Goal: Task Accomplishment & Management: Complete application form

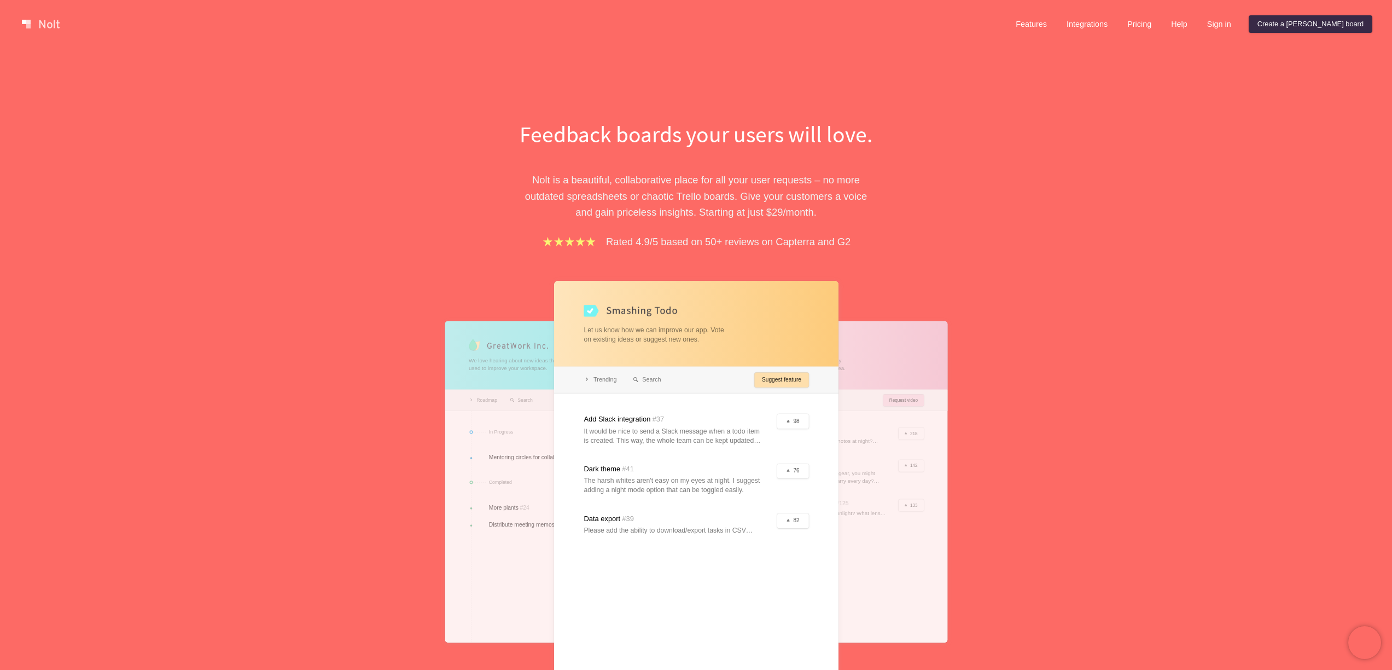
click at [1227, 112] on div "Feedback boards your users will love. [PERSON_NAME] is a beautiful, collaborati…" at bounding box center [696, 408] width 1392 height 720
click at [1325, 26] on link "Create a [PERSON_NAME] board" at bounding box center [1311, 24] width 124 height 18
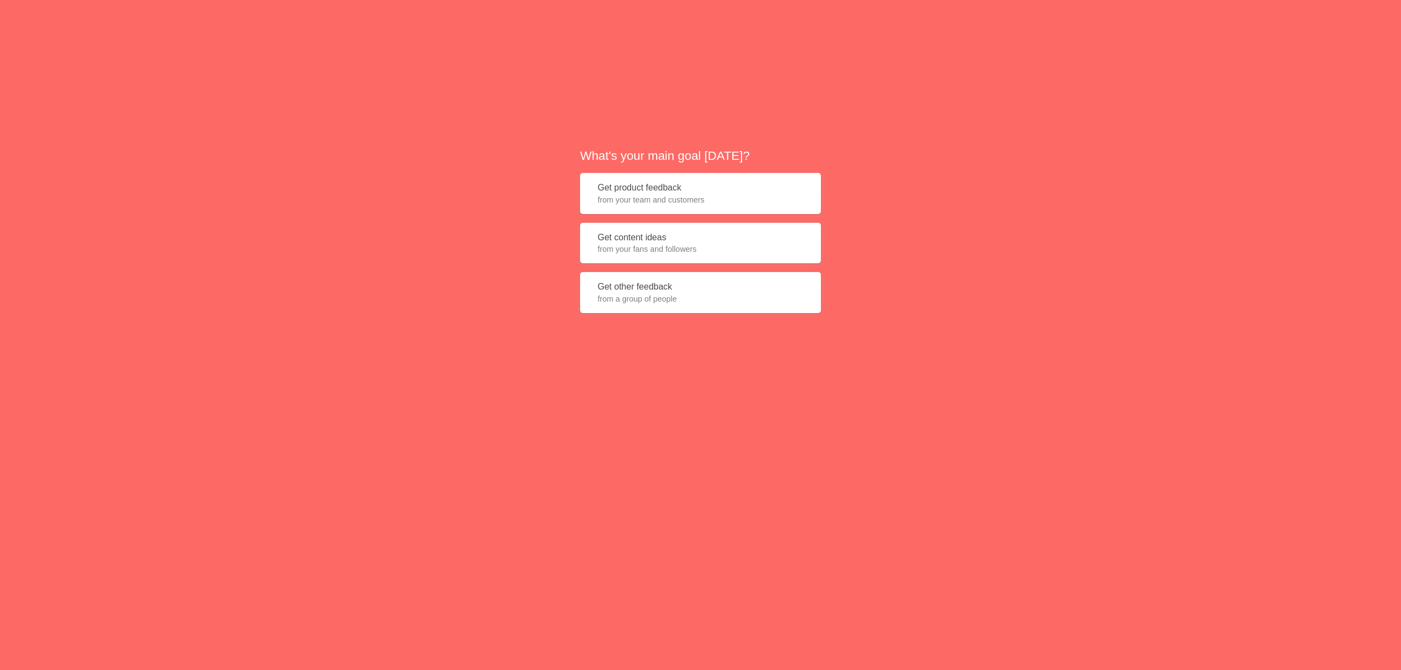
click at [657, 185] on button "Get product feedback from your team and customers" at bounding box center [700, 193] width 241 height 41
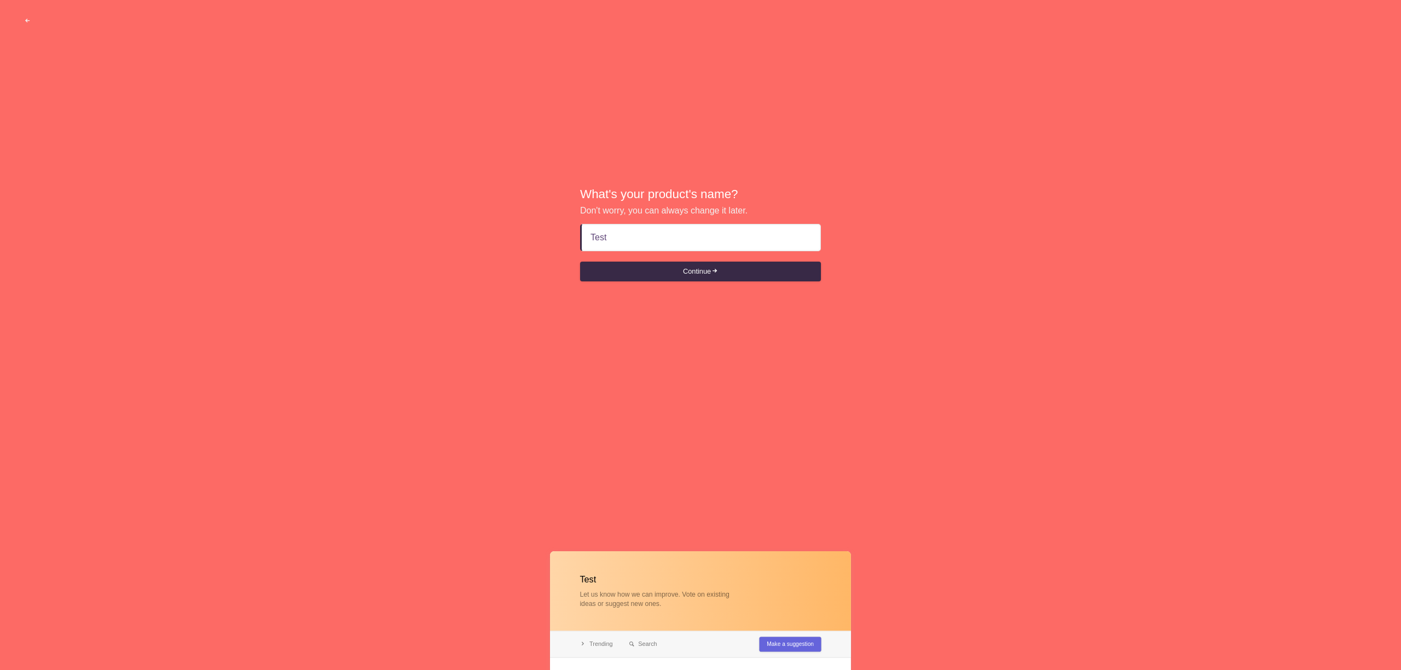
type input "Test"
click at [739, 254] on form "Test Continue" at bounding box center [700, 252] width 241 height 57
click at [714, 274] on span "submit" at bounding box center [714, 271] width 7 height 7
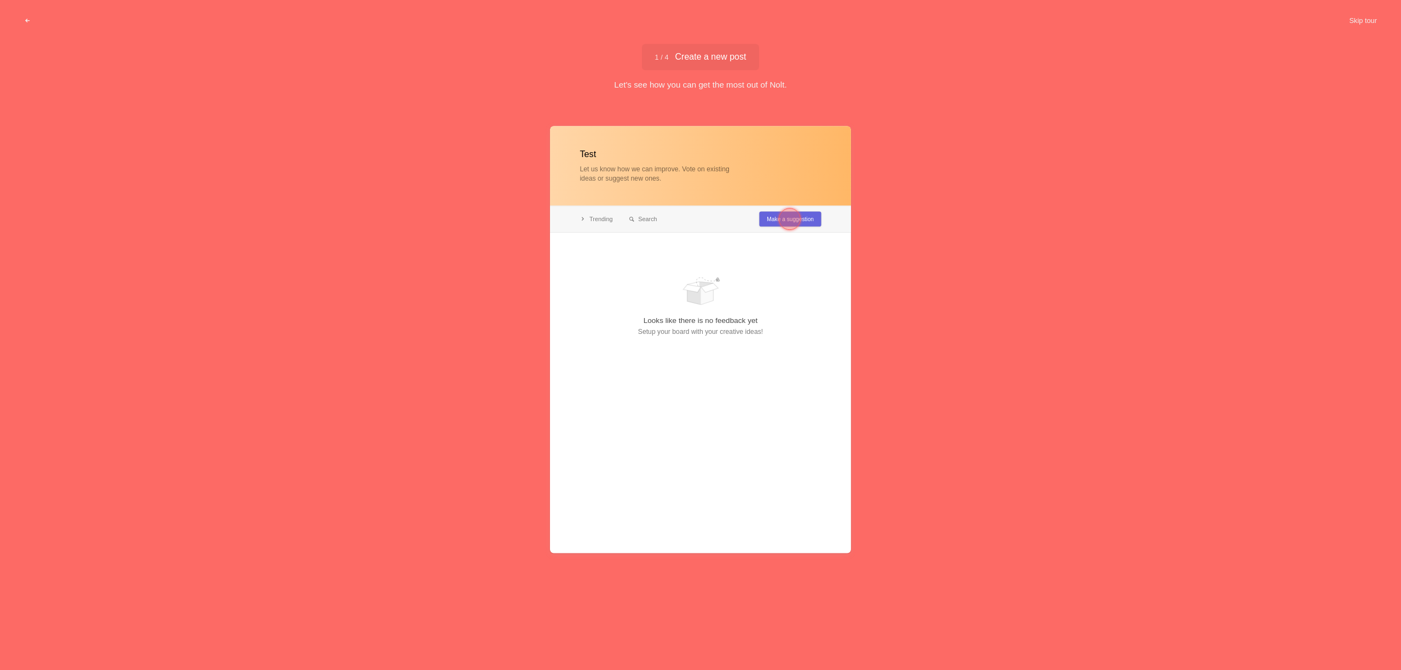
click at [768, 216] on div at bounding box center [700, 339] width 301 height 427
click at [788, 225] on div at bounding box center [790, 219] width 22 height 22
click at [614, 268] on div at bounding box center [621, 264] width 22 height 22
click at [608, 263] on div at bounding box center [620, 263] width 39 height 39
click at [1374, 16] on button "Skip tour" at bounding box center [1363, 21] width 54 height 20
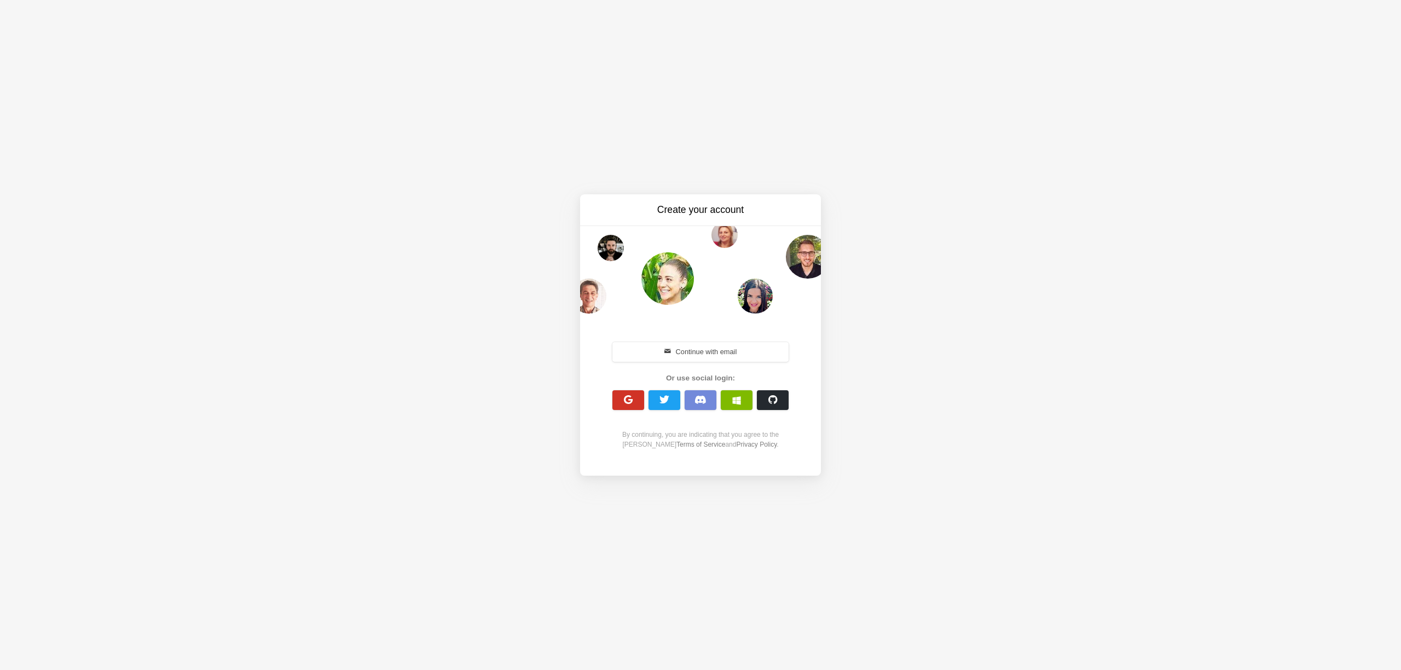
click at [625, 399] on span "button" at bounding box center [628, 399] width 10 height 10
